Goal: Navigation & Orientation: Find specific page/section

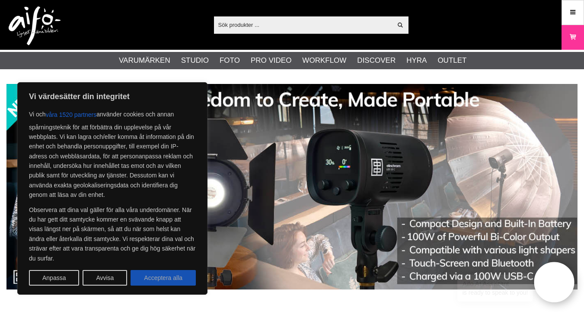
click at [167, 278] on button "Acceptera alla" at bounding box center [163, 278] width 65 height 16
checkbox input "true"
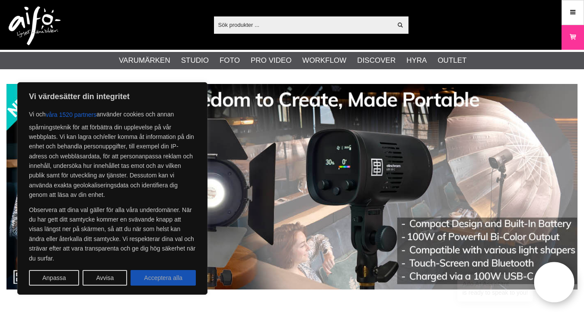
checkbox input "true"
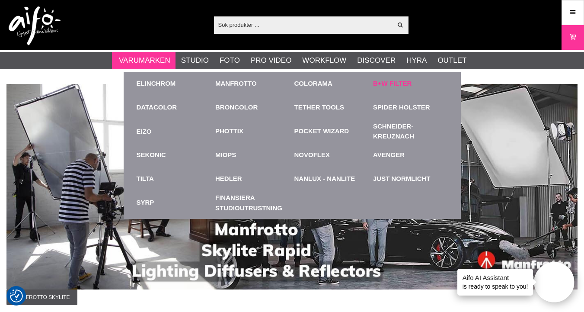
click at [398, 84] on link "B+W Filter" at bounding box center [392, 84] width 38 height 10
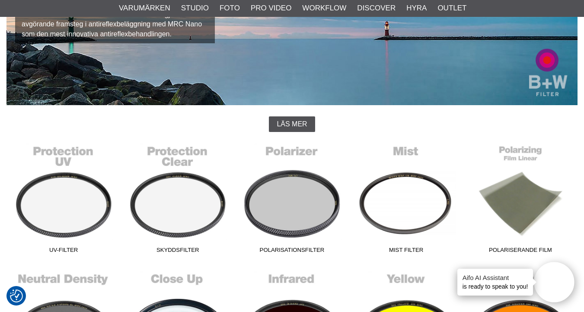
scroll to position [144, 0]
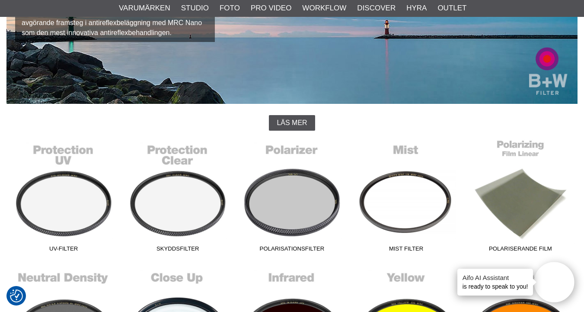
click at [521, 181] on link "Polariserande film" at bounding box center [520, 197] width 114 height 117
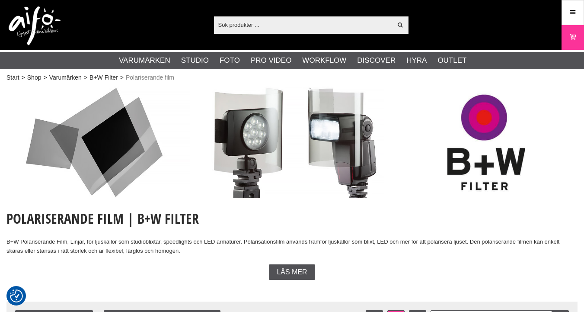
checkbox input "true"
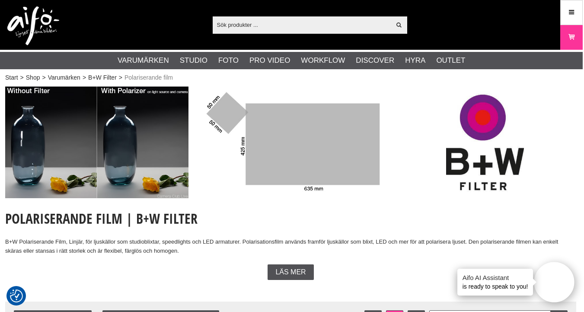
scroll to position [0, 1]
click at [34, 19] on img at bounding box center [33, 25] width 52 height 39
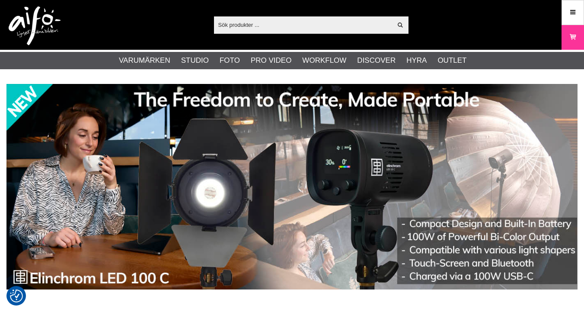
checkbox input "true"
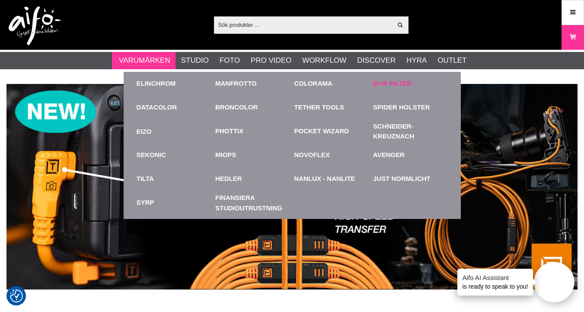
click at [399, 83] on link "B+W Filter" at bounding box center [392, 84] width 38 height 10
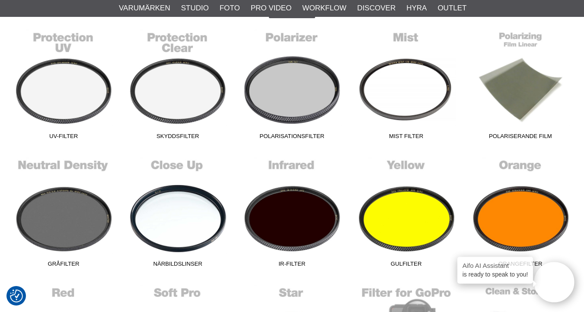
scroll to position [258, 0]
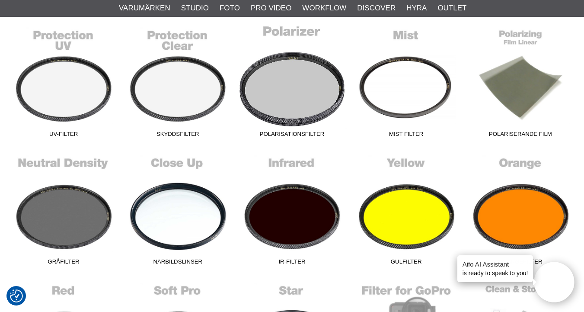
click at [282, 106] on link "Polarisationsfilter" at bounding box center [292, 83] width 114 height 117
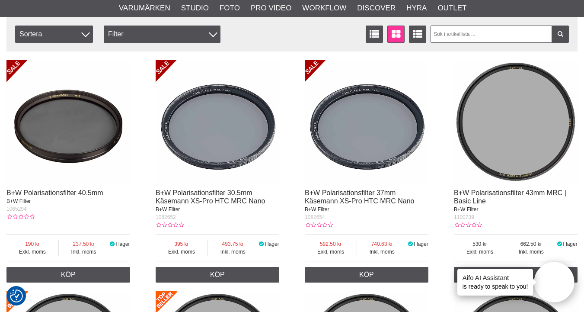
scroll to position [305, 0]
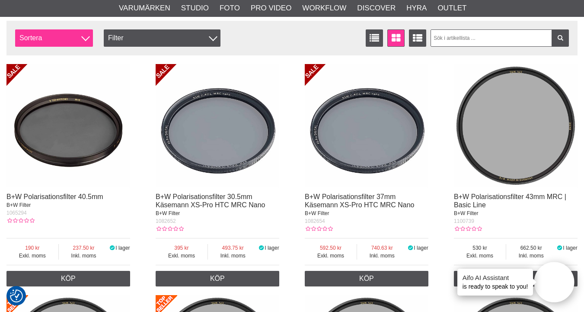
click at [78, 41] on span "Sortera" at bounding box center [54, 37] width 78 height 17
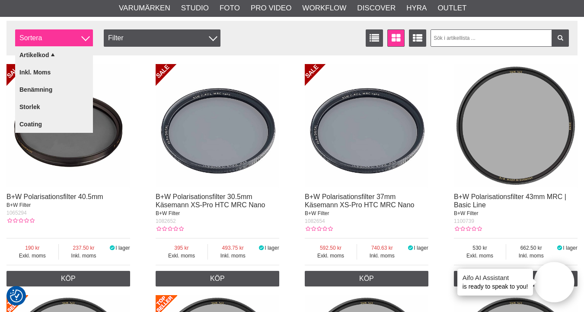
click at [78, 41] on span "Sortera" at bounding box center [54, 37] width 78 height 17
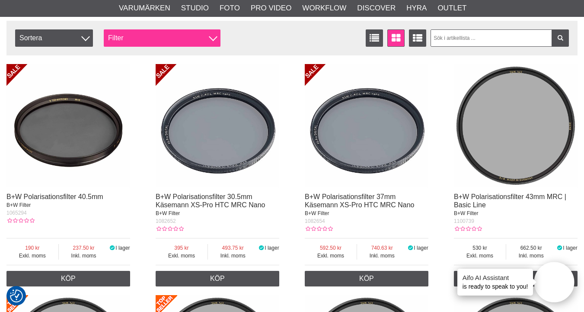
click at [141, 37] on div "Filter" at bounding box center [162, 37] width 117 height 17
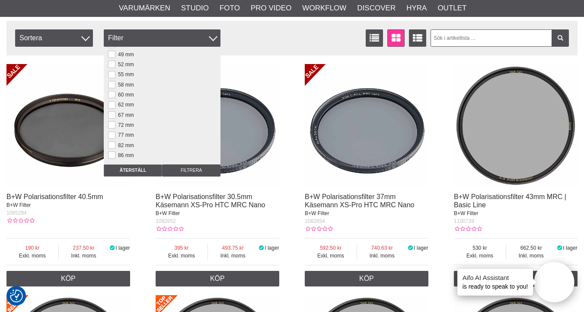
scroll to position [73, 0]
click at [112, 133] on button at bounding box center [111, 133] width 7 height 7
click at [193, 168] on input "Filtrera" at bounding box center [191, 170] width 58 height 12
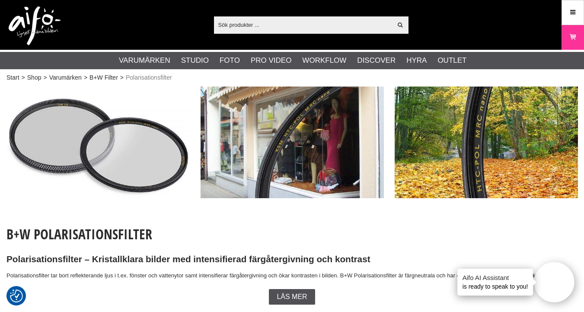
click at [35, 19] on img at bounding box center [35, 25] width 52 height 39
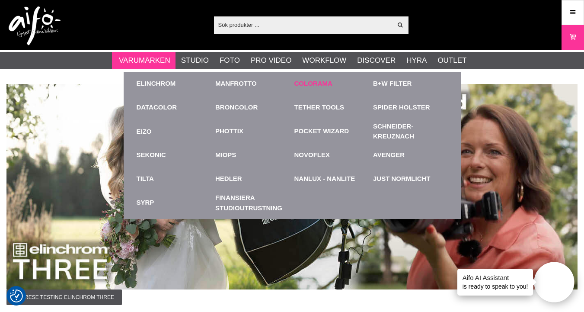
click at [311, 83] on link "Colorama" at bounding box center [313, 84] width 38 height 10
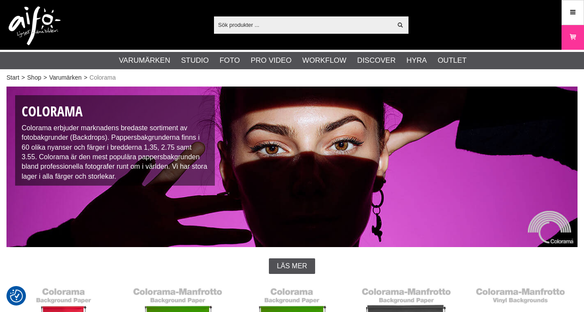
checkbox input "true"
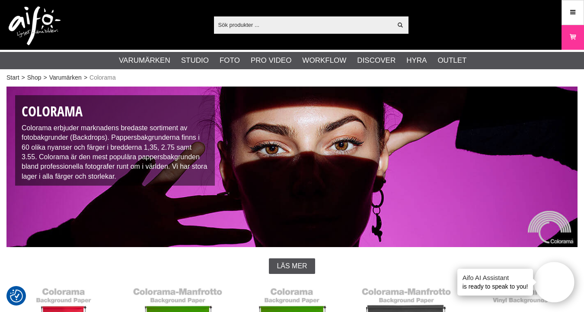
click at [33, 18] on img at bounding box center [35, 25] width 52 height 39
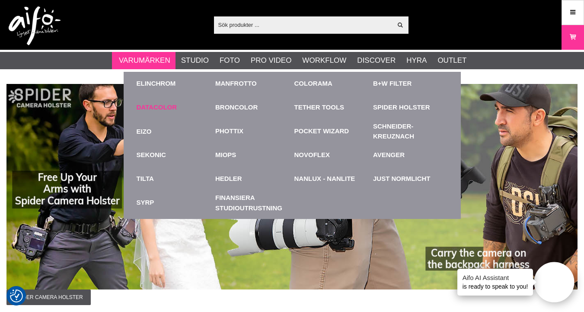
click at [162, 105] on link "Datacolor" at bounding box center [157, 107] width 41 height 10
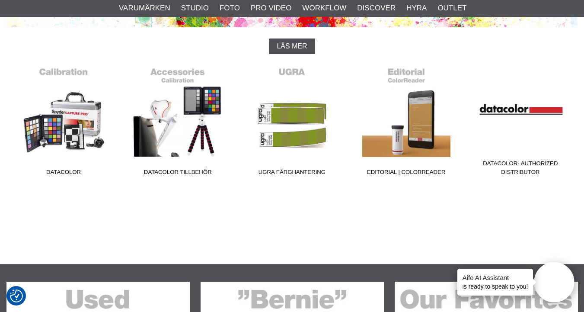
scroll to position [222, 0]
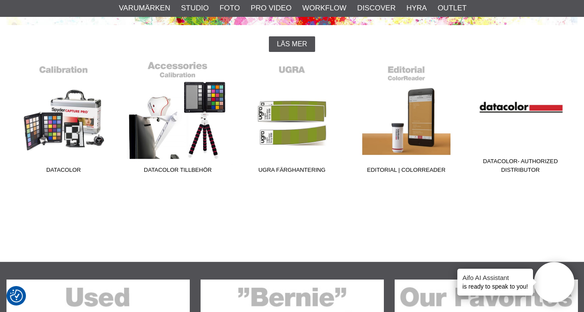
click at [214, 101] on link "Datacolor Tillbehör" at bounding box center [178, 119] width 114 height 117
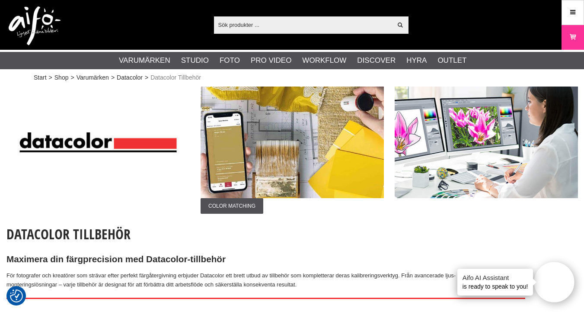
click at [32, 22] on img at bounding box center [35, 25] width 52 height 39
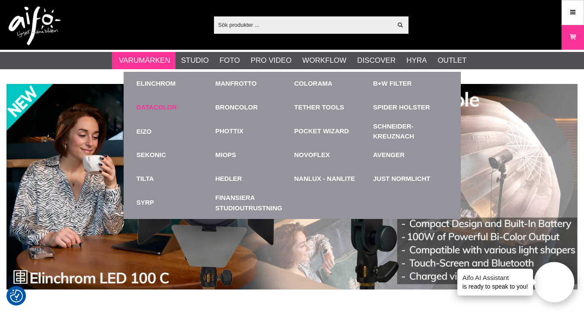
click at [149, 106] on link "Datacolor" at bounding box center [157, 107] width 41 height 10
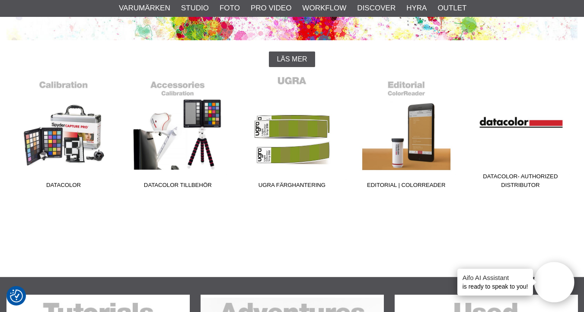
scroll to position [211, 0]
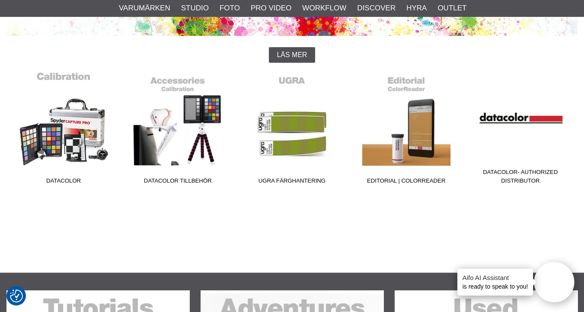
click at [89, 118] on link "Datacolor" at bounding box center [63, 129] width 114 height 117
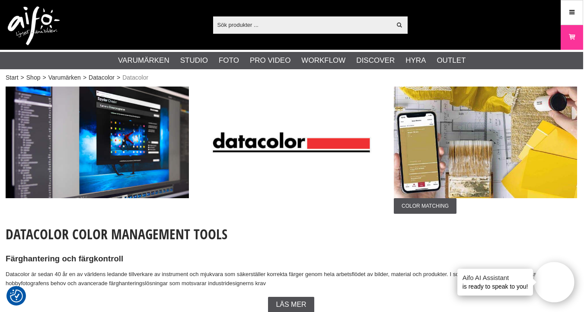
scroll to position [0, 1]
click at [48, 16] on img at bounding box center [34, 25] width 52 height 39
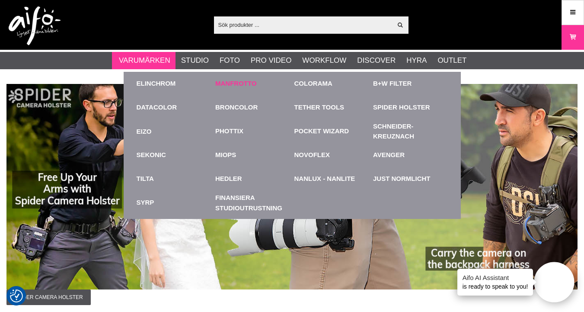
click at [241, 83] on link "Manfrotto" at bounding box center [236, 84] width 42 height 10
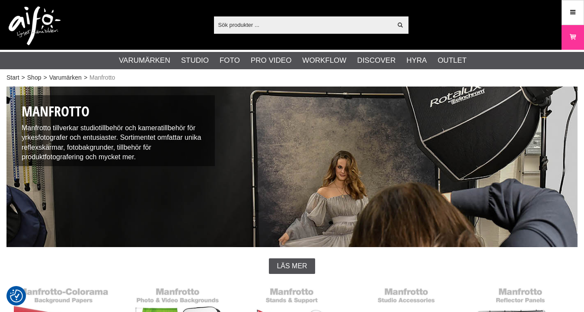
checkbox input "true"
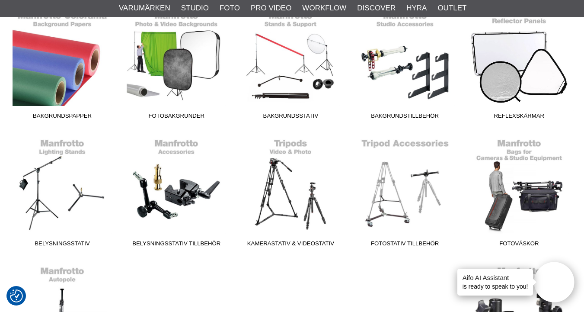
scroll to position [273, 1]
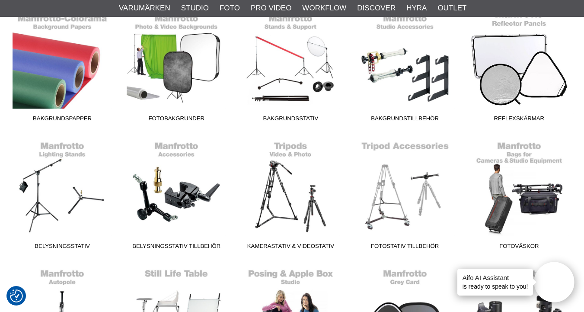
click at [507, 72] on link "Reflexskärmar" at bounding box center [519, 67] width 114 height 117
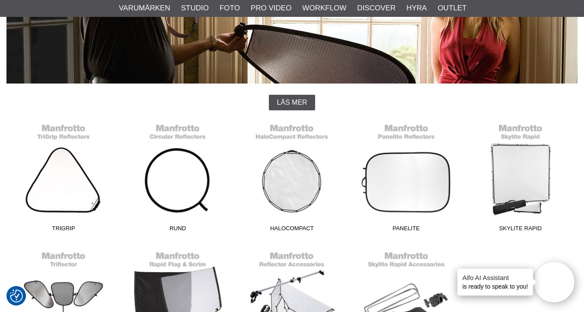
scroll to position [168, 0]
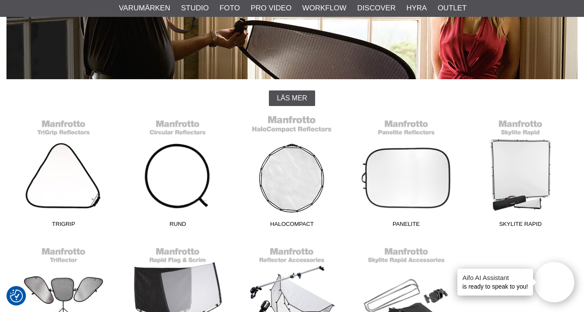
click at [297, 150] on link "HaloCompact" at bounding box center [292, 173] width 114 height 117
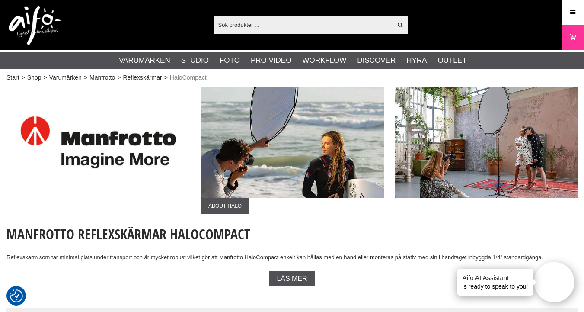
click at [44, 21] on img at bounding box center [35, 25] width 52 height 39
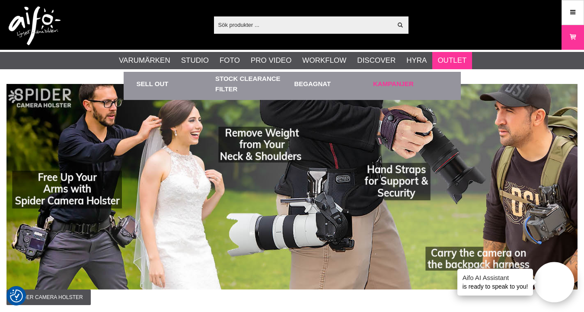
click at [405, 81] on link "Kampanjer" at bounding box center [410, 84] width 75 height 24
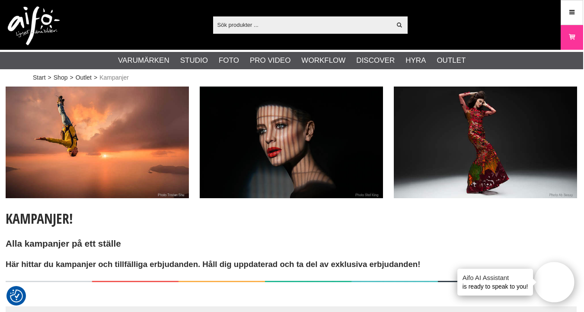
scroll to position [0, 1]
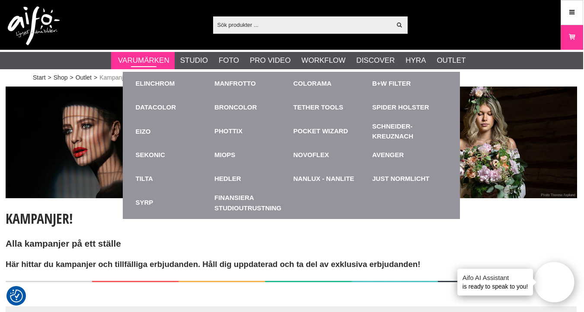
click at [139, 60] on link "Varumärken" at bounding box center [143, 60] width 51 height 11
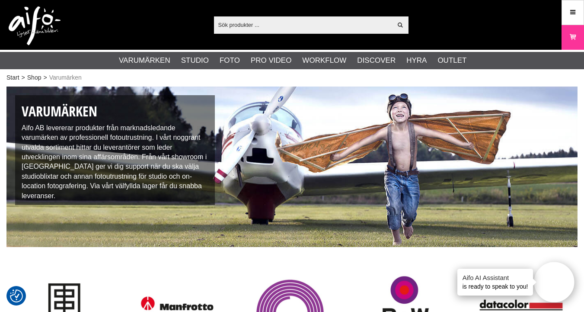
click at [43, 20] on img at bounding box center [35, 25] width 52 height 39
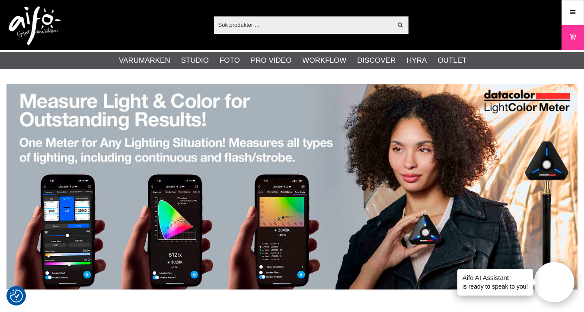
click at [94, 220] on img at bounding box center [291, 186] width 571 height 205
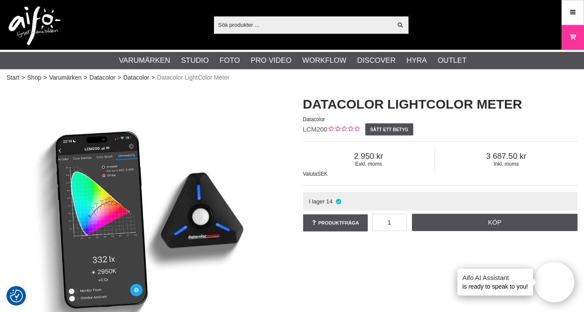
click at [44, 18] on img at bounding box center [35, 25] width 52 height 39
